Goal: Task Accomplishment & Management: Manage account settings

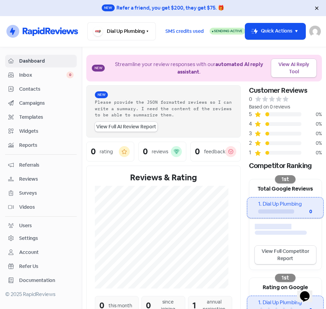
click at [32, 236] on div "Settings" at bounding box center [28, 238] width 19 height 7
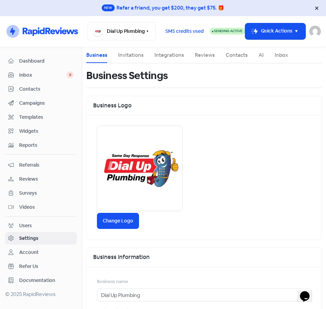
click at [173, 53] on link "Integrations" at bounding box center [168, 55] width 29 height 8
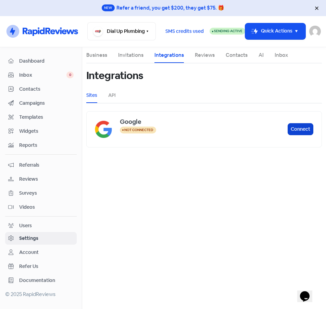
click at [297, 126] on button "Connect" at bounding box center [301, 129] width 26 height 12
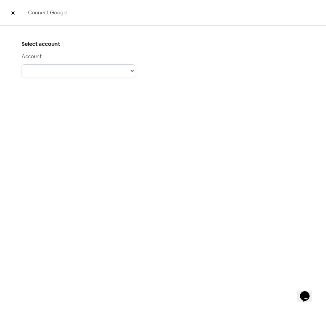
click at [133, 73] on select "Account: [PERSON_NAME] - Type: PERSONAL - Role:" at bounding box center [79, 70] width 114 height 13
select select "[object Object]"
click at [22, 64] on select "Account: [PERSON_NAME] - Type: PERSONAL - Role:" at bounding box center [79, 70] width 114 height 13
click at [131, 118] on select "Dial Up Plumbing [GEOGRAPHIC_DATA]" at bounding box center [79, 116] width 114 height 13
select select "[object Object]"
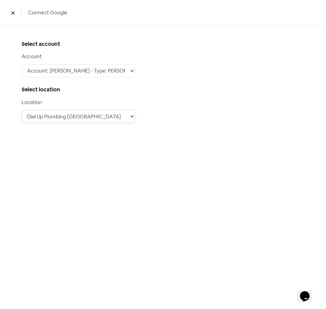
click at [22, 110] on select "Dial Up Plumbing [GEOGRAPHIC_DATA]" at bounding box center [79, 116] width 114 height 13
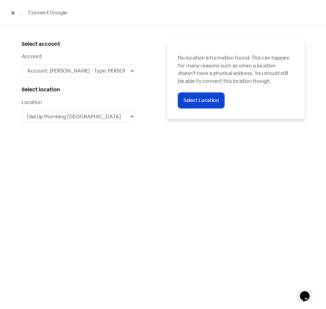
click at [195, 98] on span "Select Location" at bounding box center [201, 100] width 35 height 7
